Goal: Information Seeking & Learning: Learn about a topic

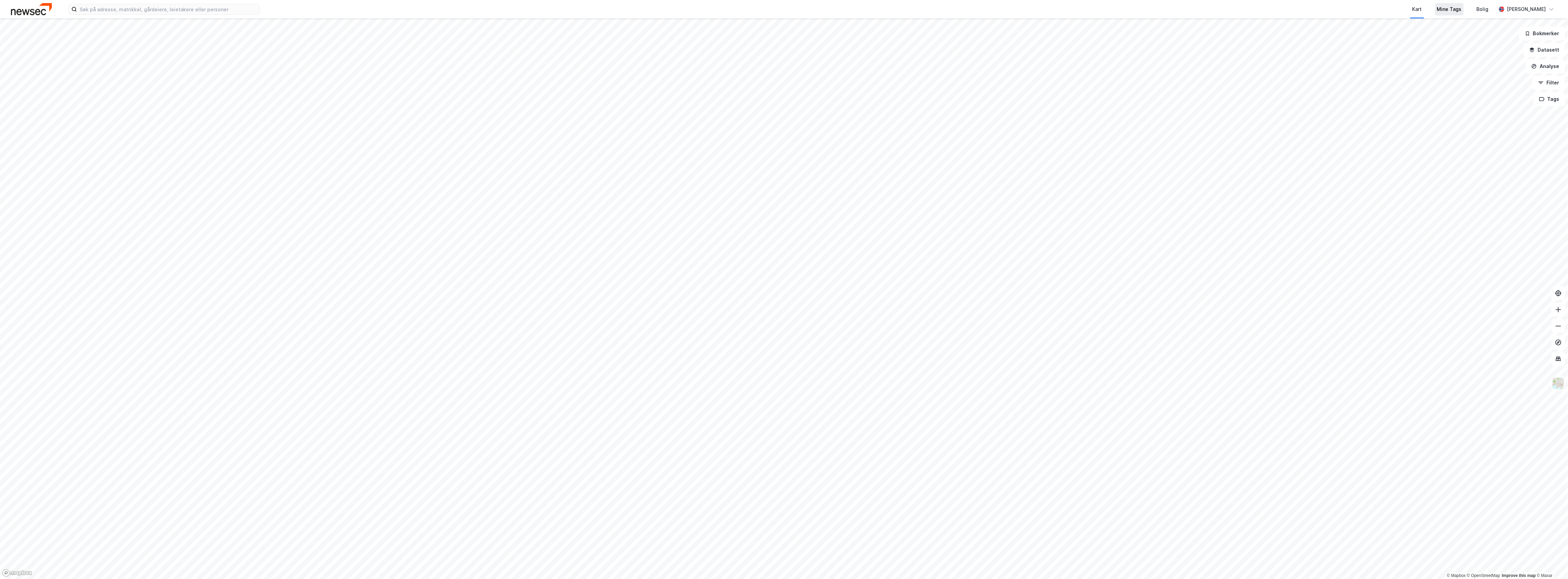
click at [1463, 13] on div "Mine Tags" at bounding box center [1449, 9] width 29 height 12
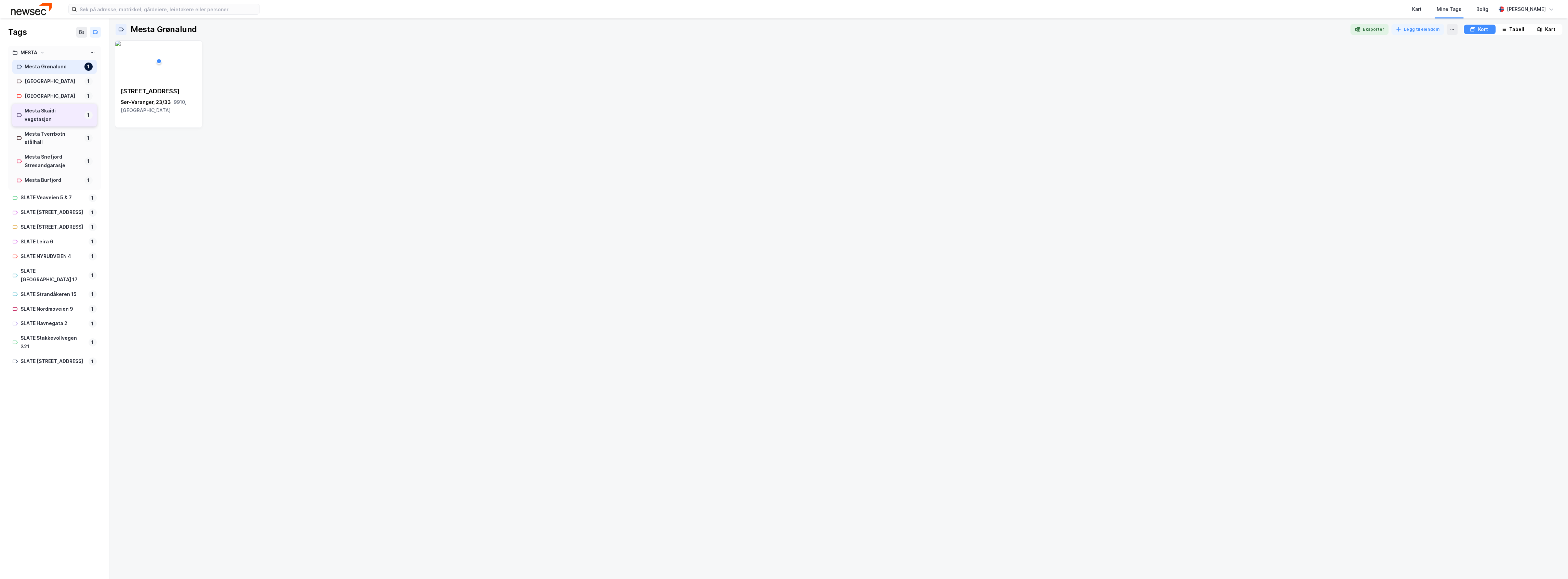
click at [58, 123] on div "Mesta Skaidi vegstasjon" at bounding box center [53, 115] width 57 height 17
click at [181, 101] on span "9620, [GEOGRAPHIC_DATA]" at bounding box center [153, 106] width 65 height 14
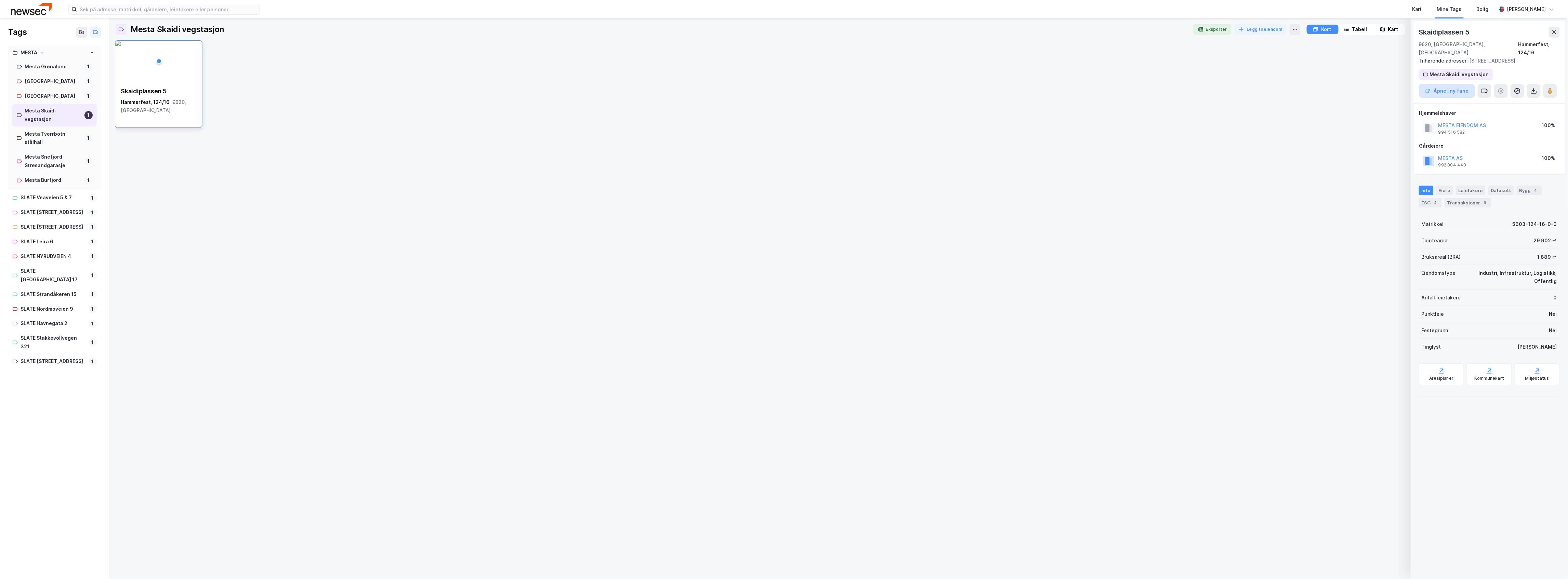
click at [1447, 92] on button "Åpne i ny fane" at bounding box center [1447, 91] width 56 height 13
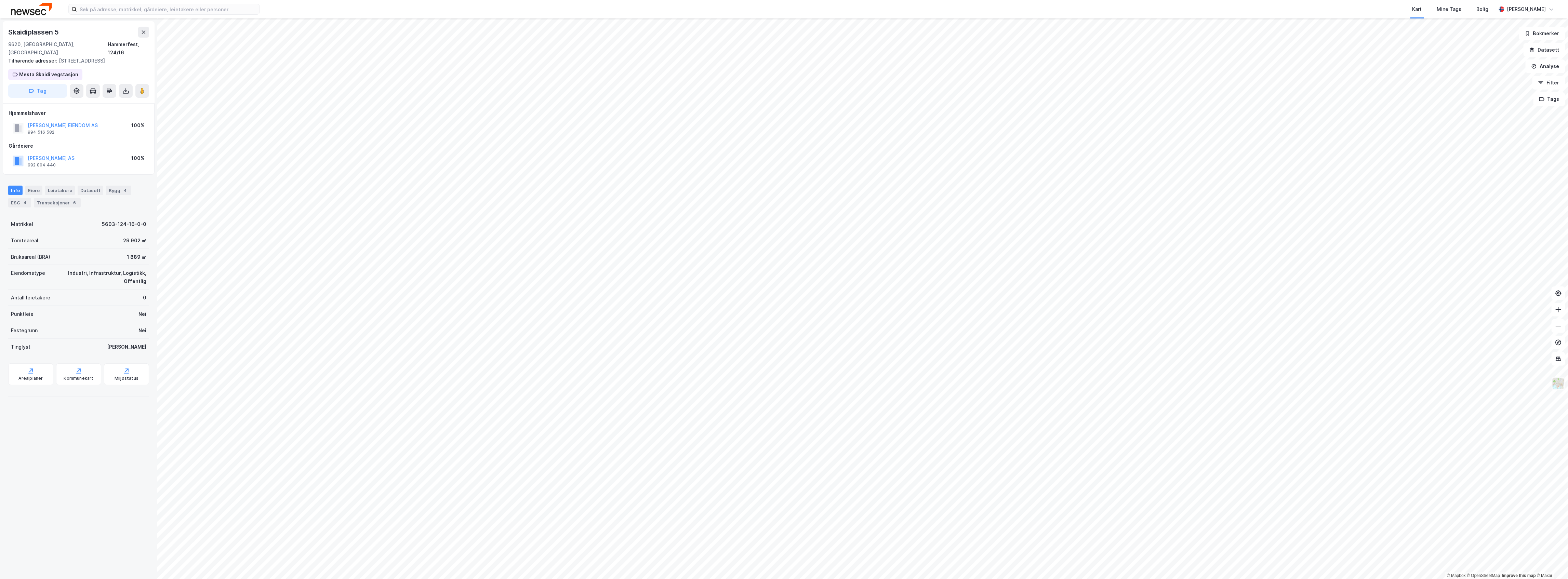
click at [1563, 381] on img at bounding box center [1558, 383] width 13 height 13
click at [1509, 280] on div "Lyst" at bounding box center [1505, 271] width 88 height 19
click at [1558, 384] on img at bounding box center [1558, 383] width 13 height 13
click at [1514, 373] on div "Hovedeier" at bounding box center [1505, 379] width 88 height 19
click at [1510, 361] on div "Etiketter" at bounding box center [1505, 359] width 88 height 19
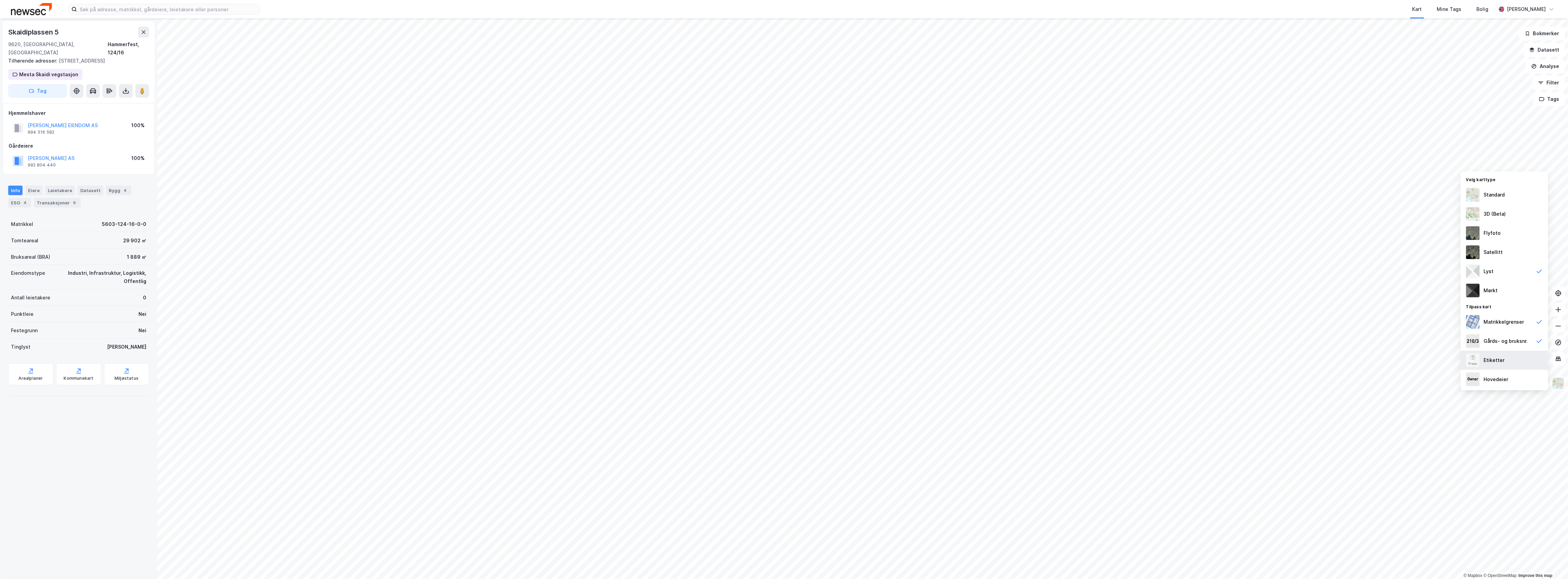
click at [1510, 361] on div "Etiketter" at bounding box center [1505, 359] width 88 height 19
click at [1507, 340] on div "Gårds- og bruksnr." at bounding box center [1506, 341] width 44 height 8
click at [1558, 380] on img at bounding box center [1558, 383] width 13 height 13
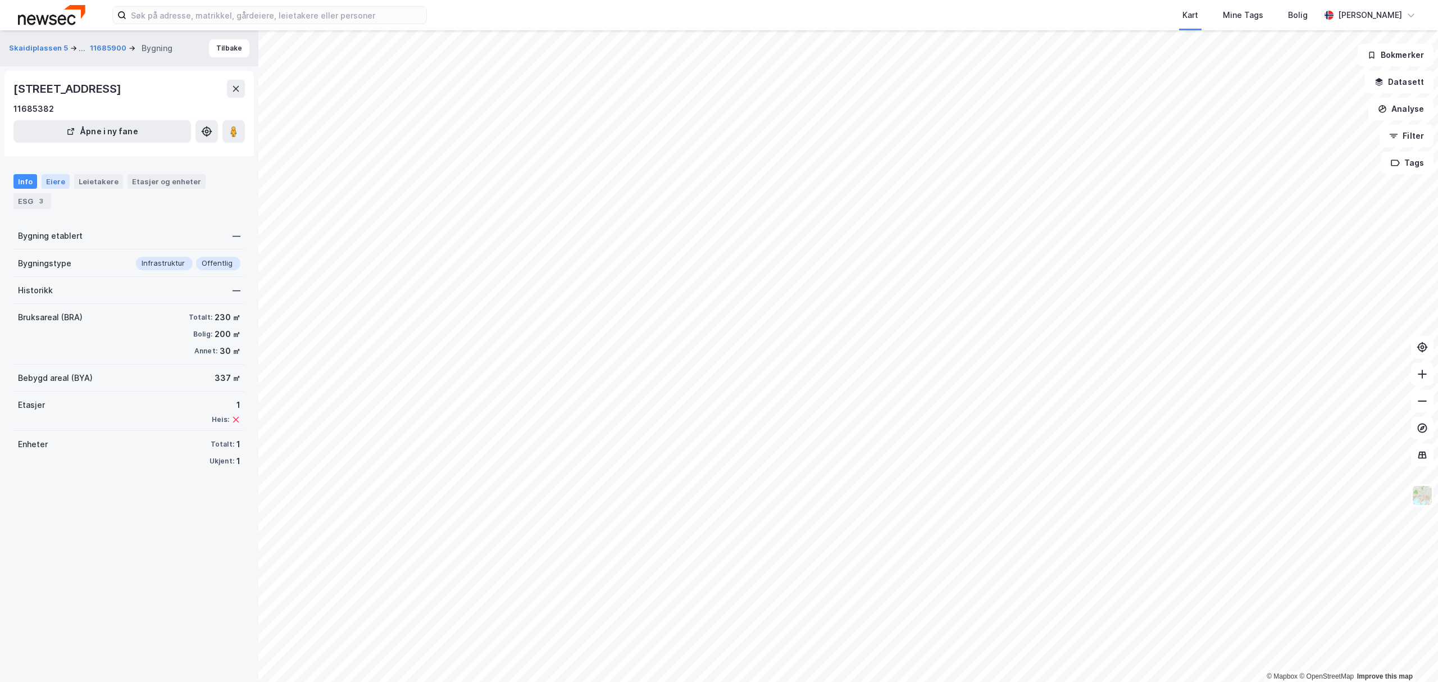
click at [58, 176] on div "Eiere" at bounding box center [56, 181] width 28 height 15
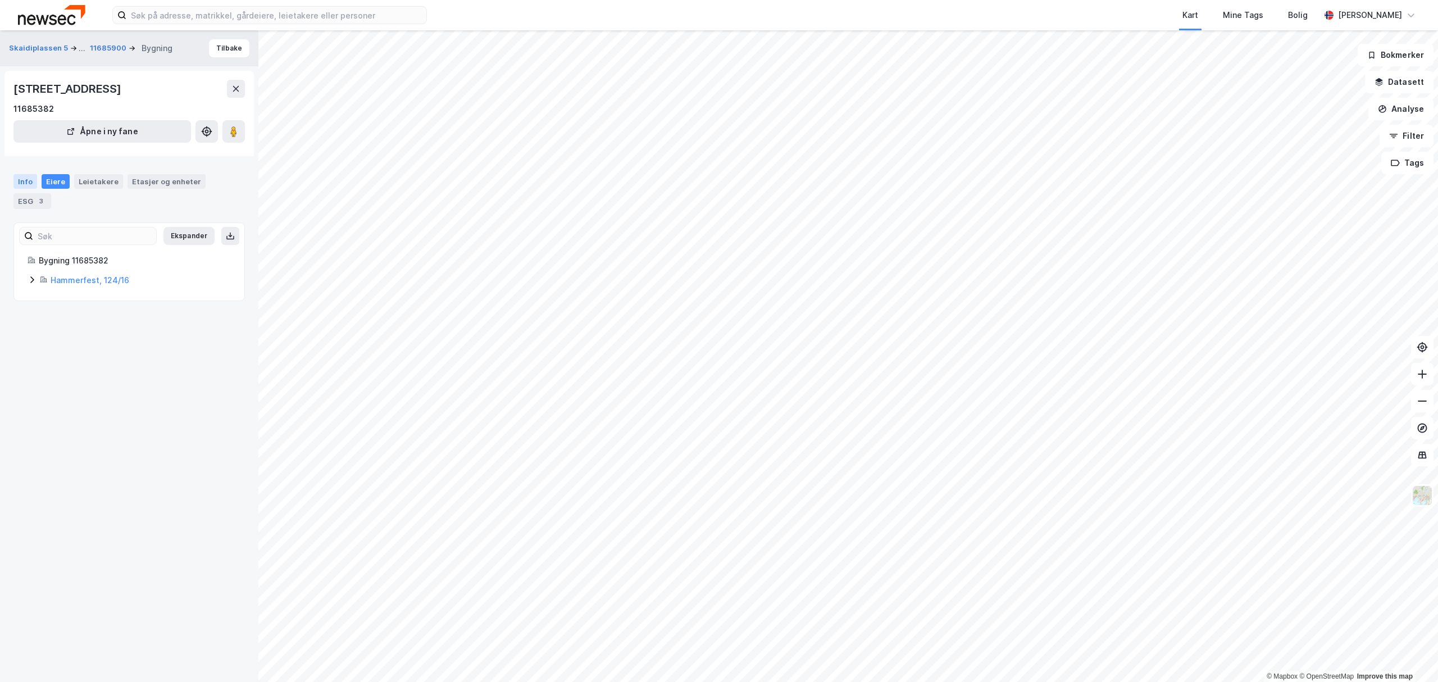
click at [30, 181] on div "Info" at bounding box center [25, 181] width 24 height 15
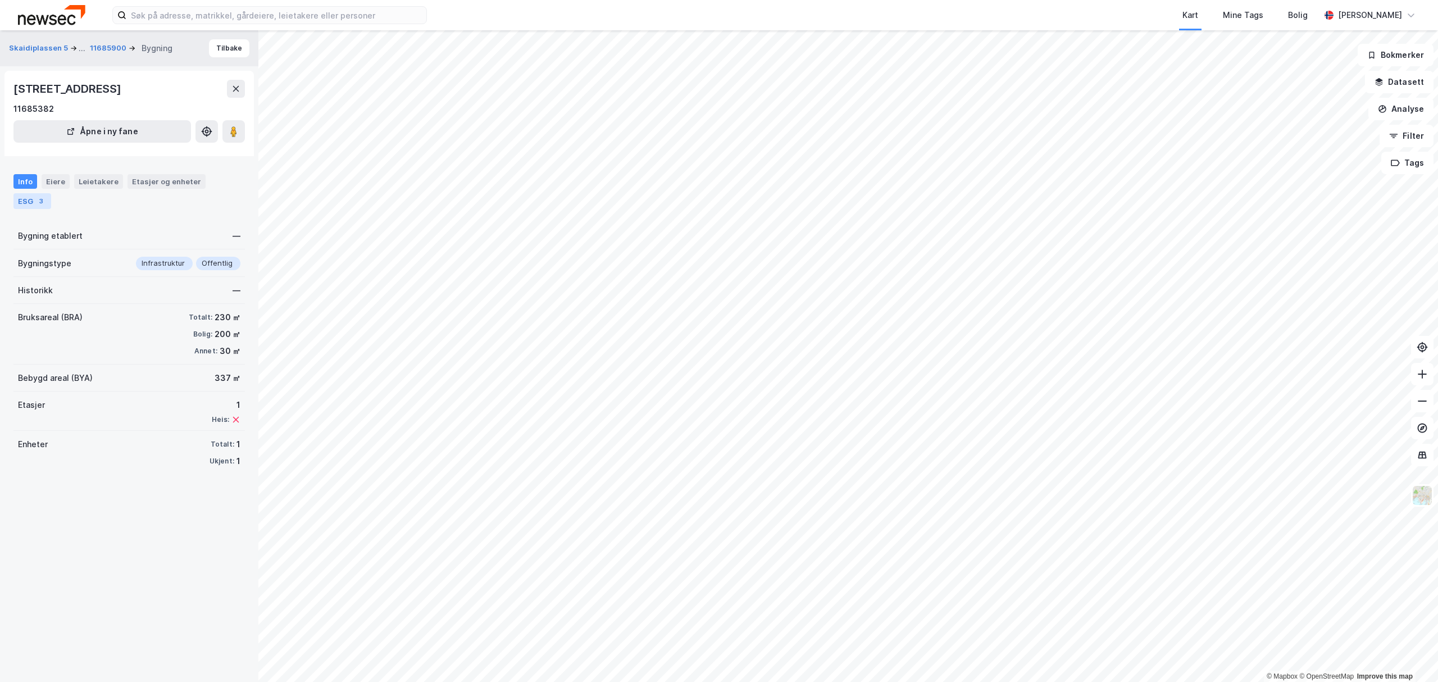
click at [39, 196] on div "3" at bounding box center [40, 200] width 11 height 11
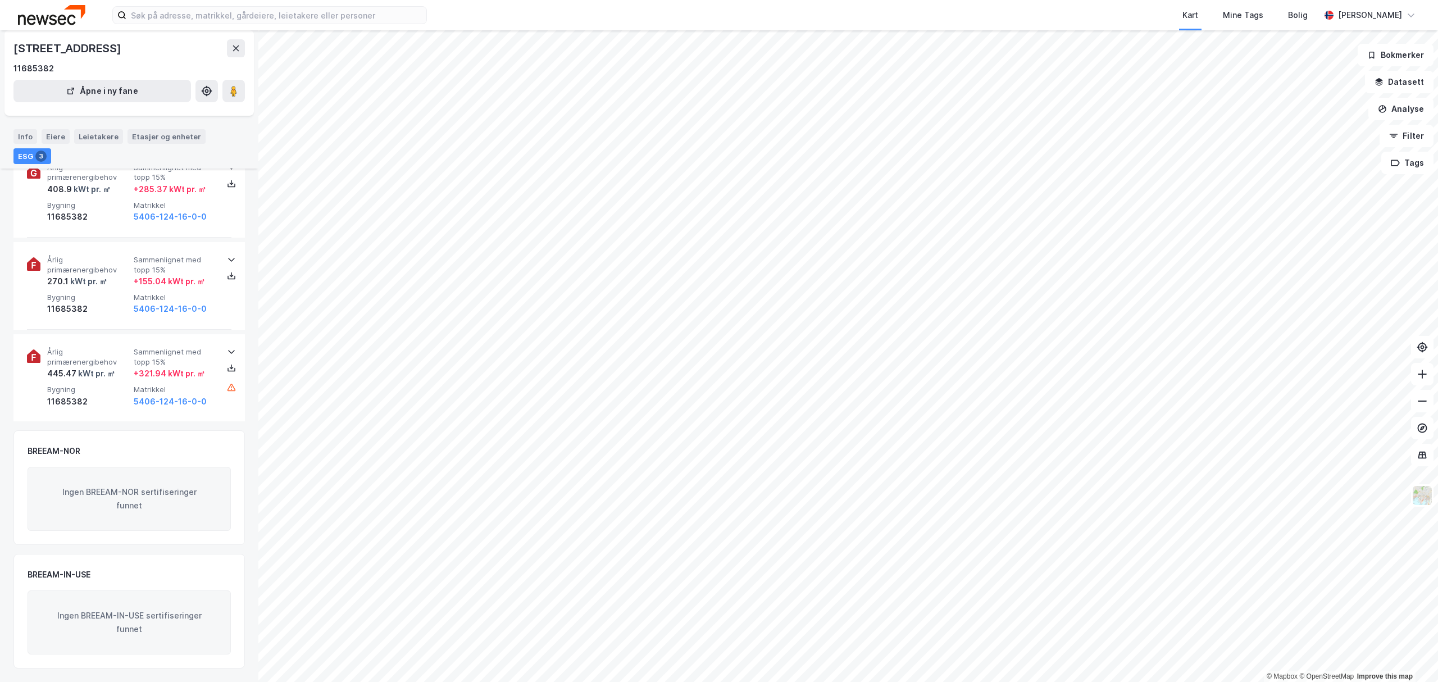
scroll to position [45, 0]
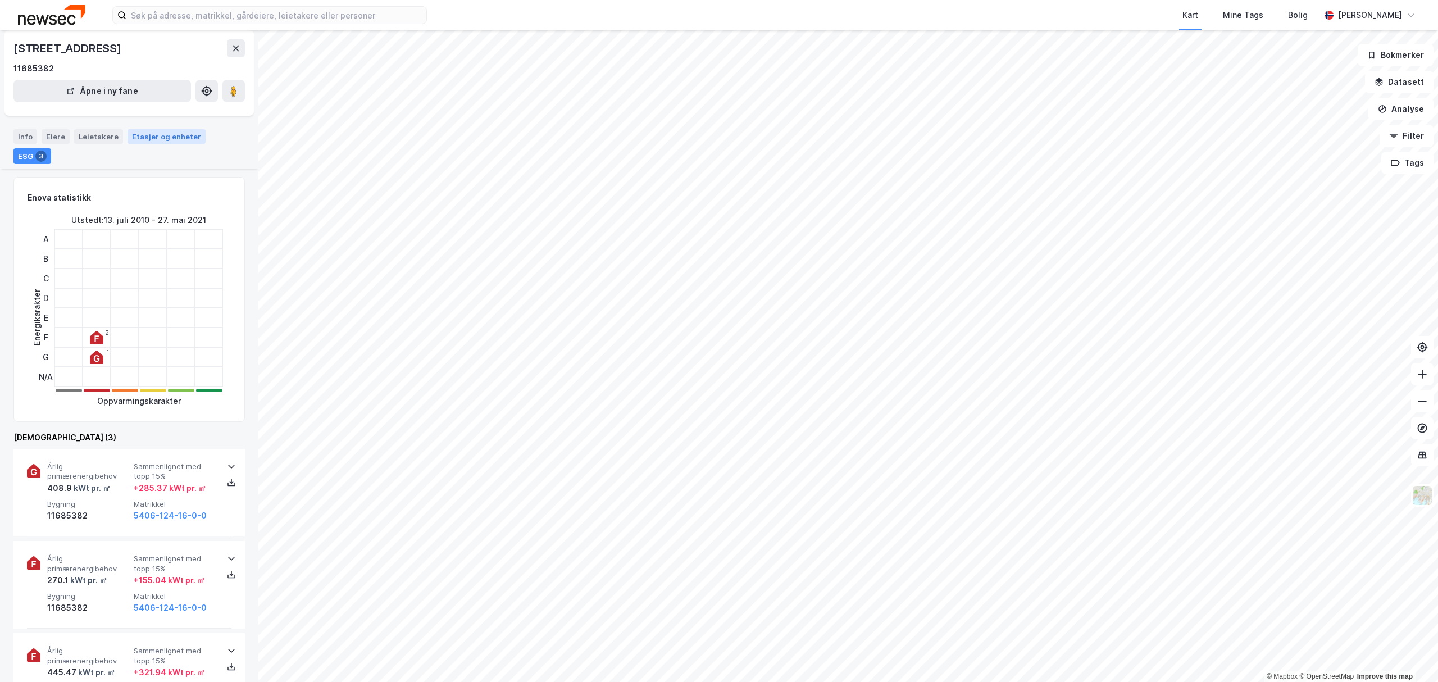
click at [167, 137] on div "Etasjer og enheter" at bounding box center [166, 136] width 69 height 10
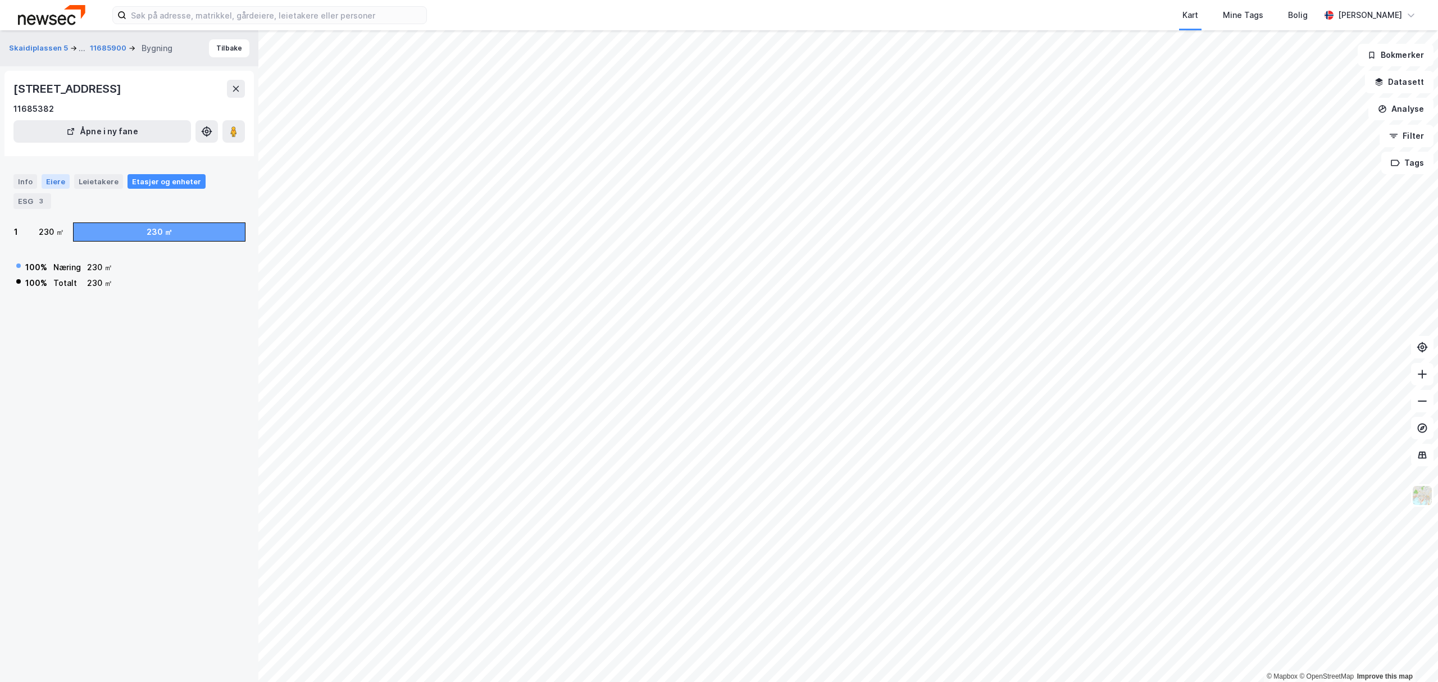
click at [44, 176] on div "Eiere" at bounding box center [56, 181] width 28 height 15
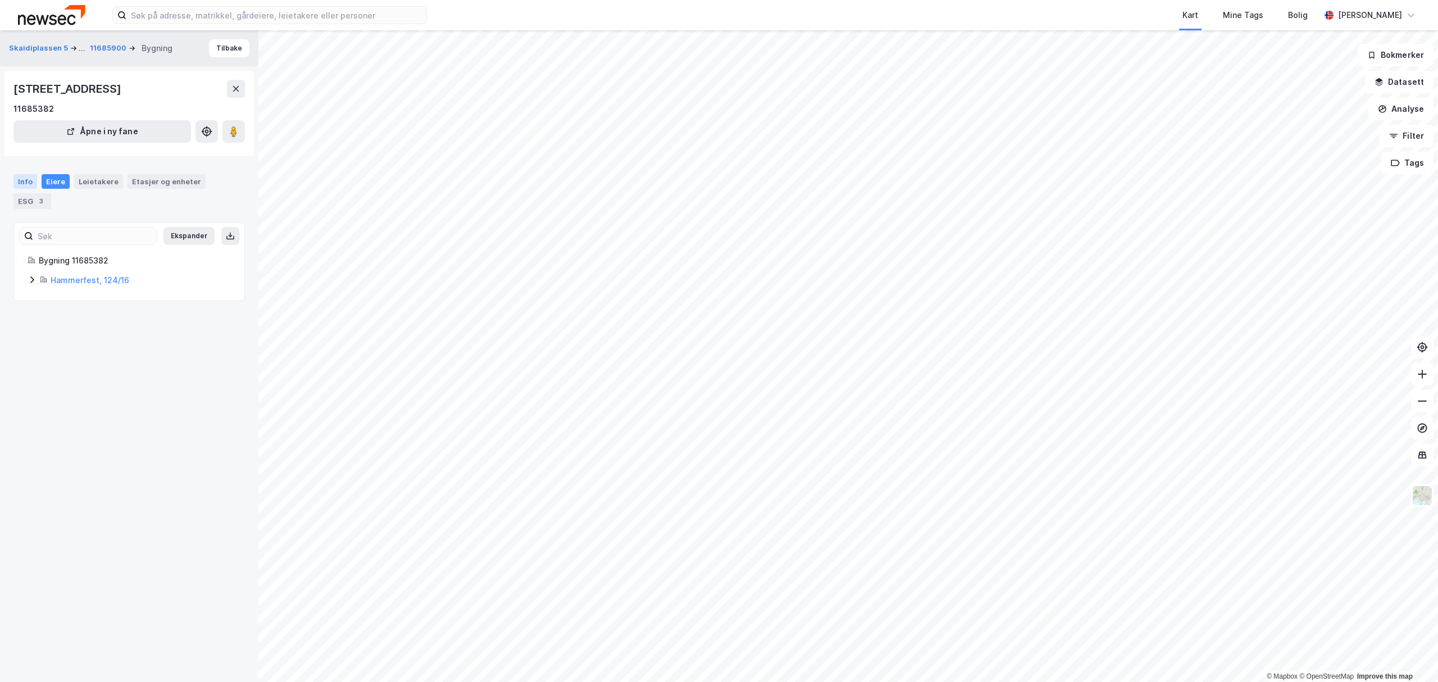
click at [27, 183] on div "Info" at bounding box center [25, 181] width 24 height 15
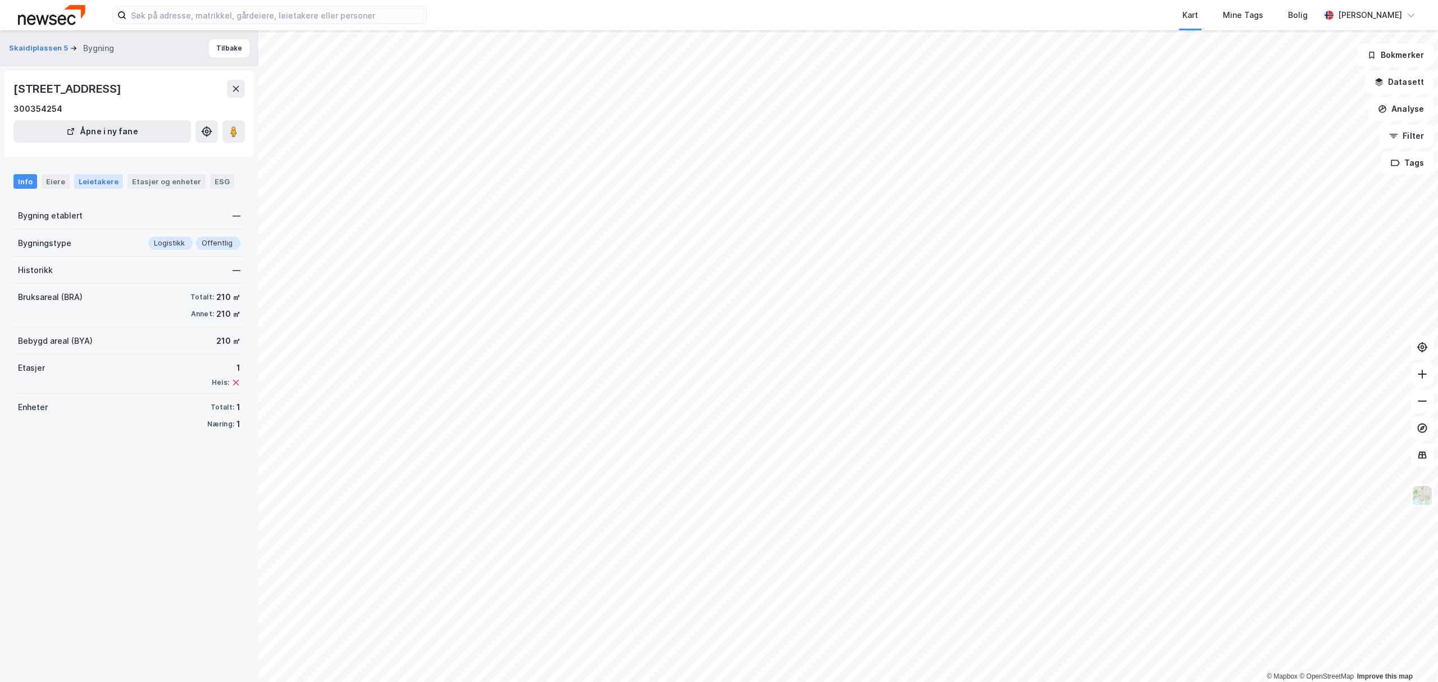
click at [111, 185] on div "Leietakere" at bounding box center [98, 181] width 49 height 15
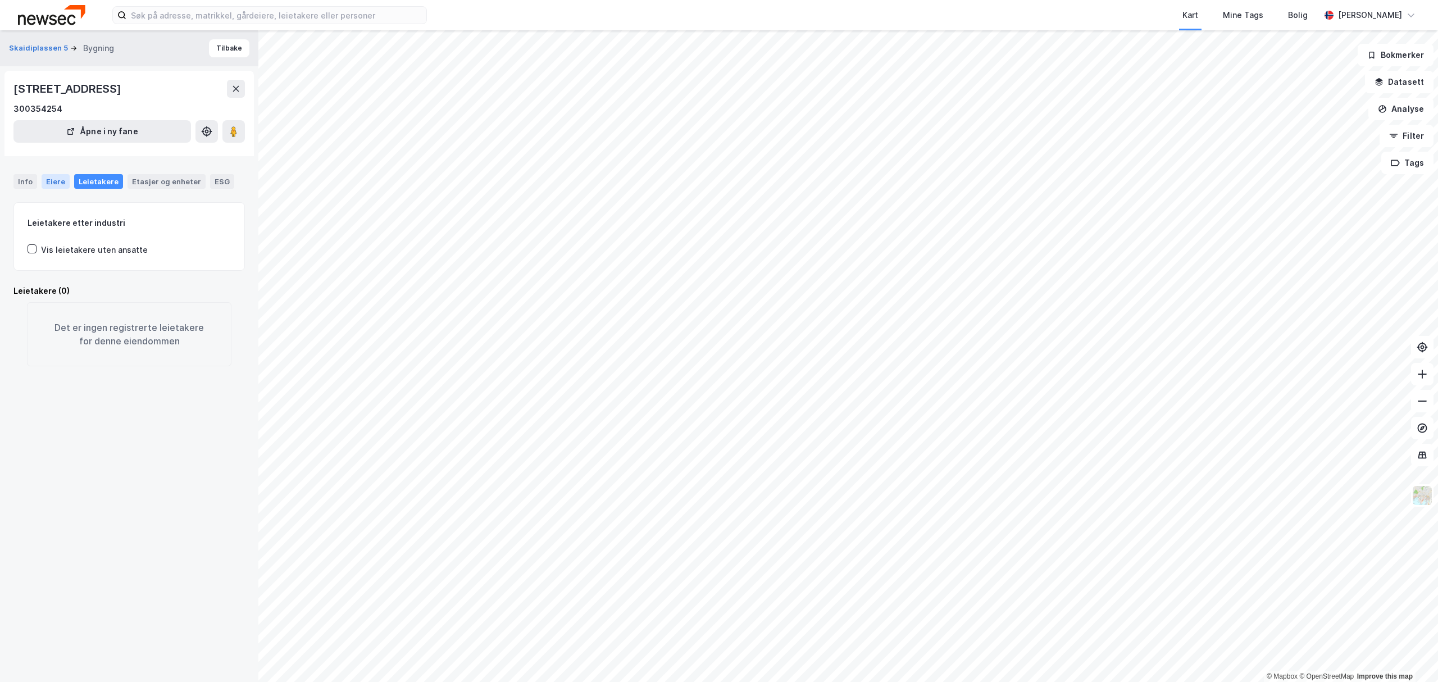
click at [50, 184] on div "Eiere" at bounding box center [56, 181] width 28 height 15
click at [145, 183] on div "Etasjer og enheter" at bounding box center [166, 181] width 69 height 10
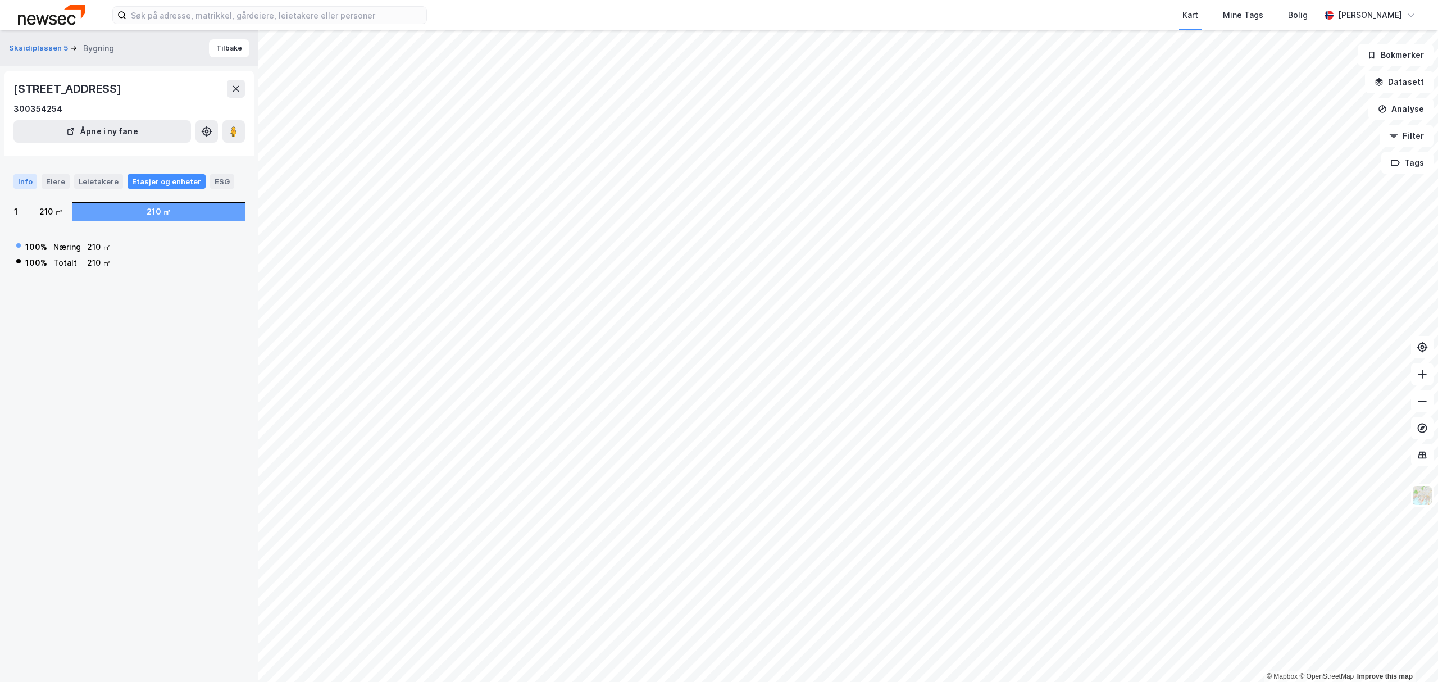
click at [30, 179] on div "Info" at bounding box center [25, 181] width 24 height 15
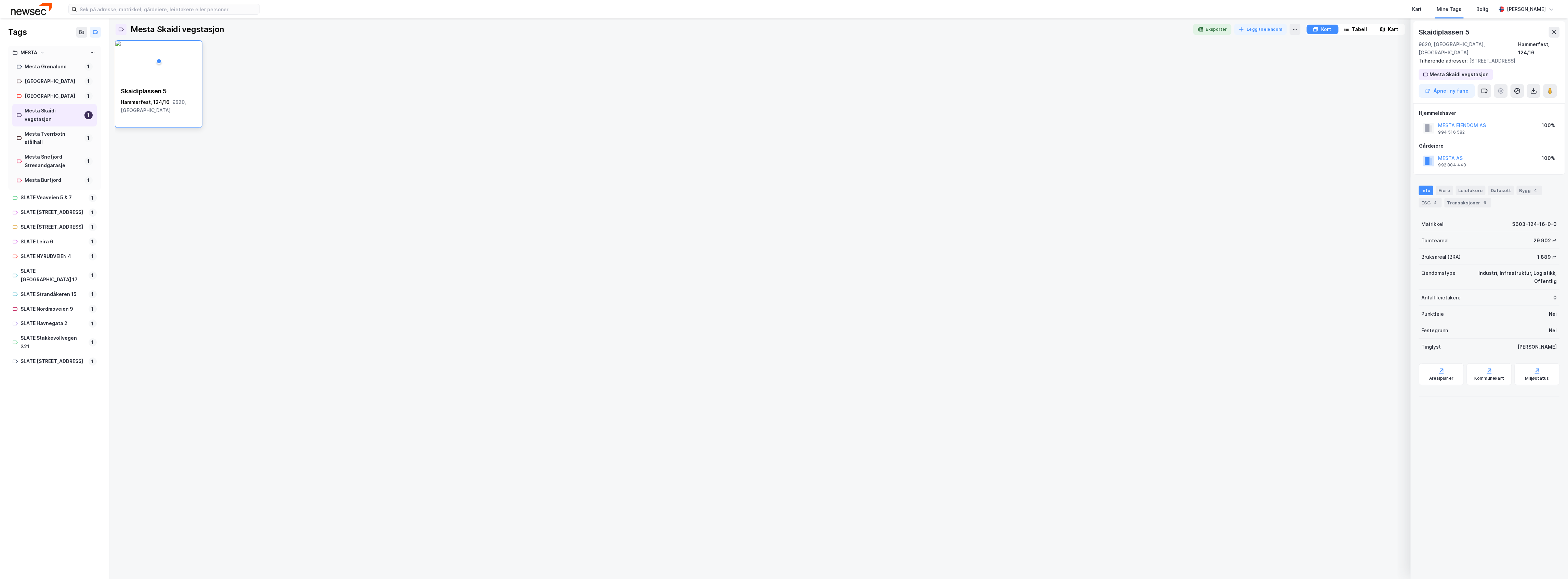
click at [26, 11] on img at bounding box center [31, 9] width 41 height 12
